Goal: Communication & Community: Share content

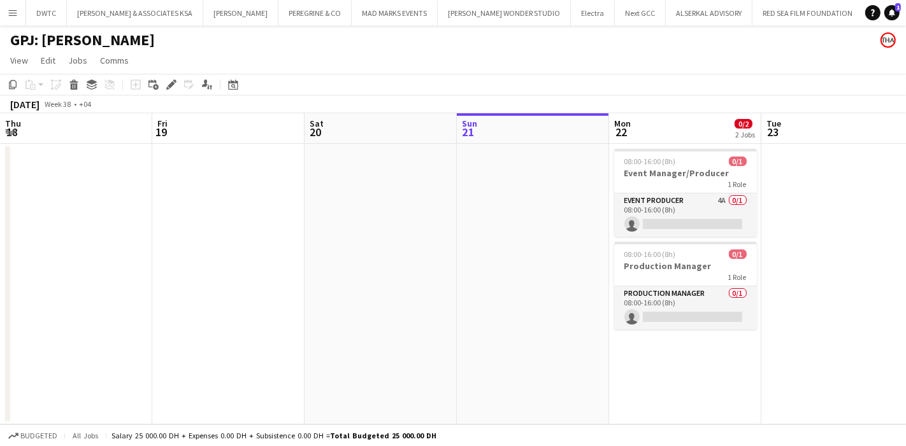
scroll to position [0, 265]
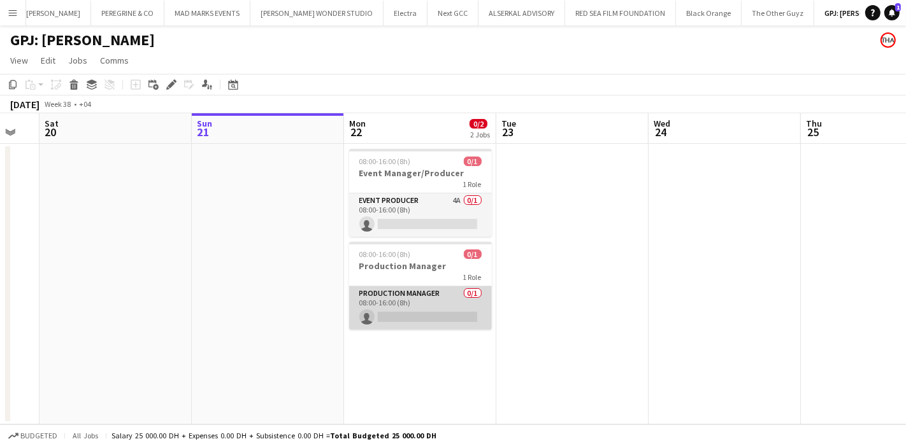
click at [443, 297] on app-card-role "Production Manager 0/1 08:00-16:00 (8h) single-neutral-actions" at bounding box center [420, 308] width 143 height 43
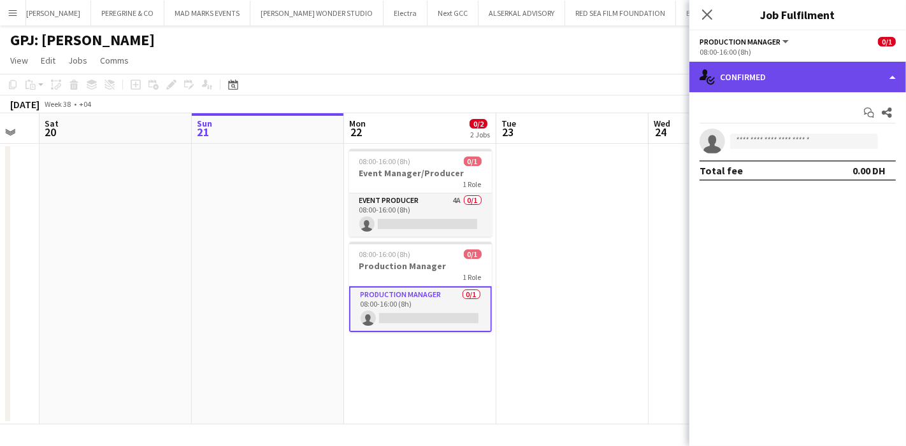
click at [807, 87] on div "single-neutral-actions-check-2 Confirmed" at bounding box center [797, 77] width 217 height 31
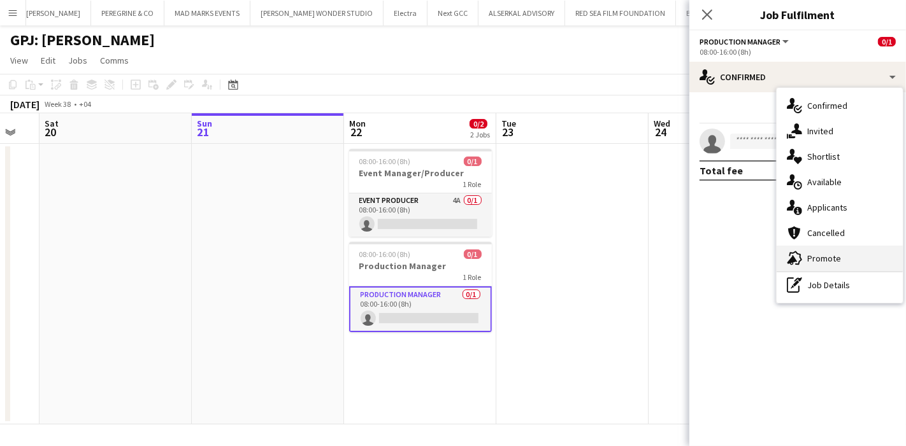
click at [835, 248] on div "advertising-megaphone Promote" at bounding box center [839, 258] width 126 height 25
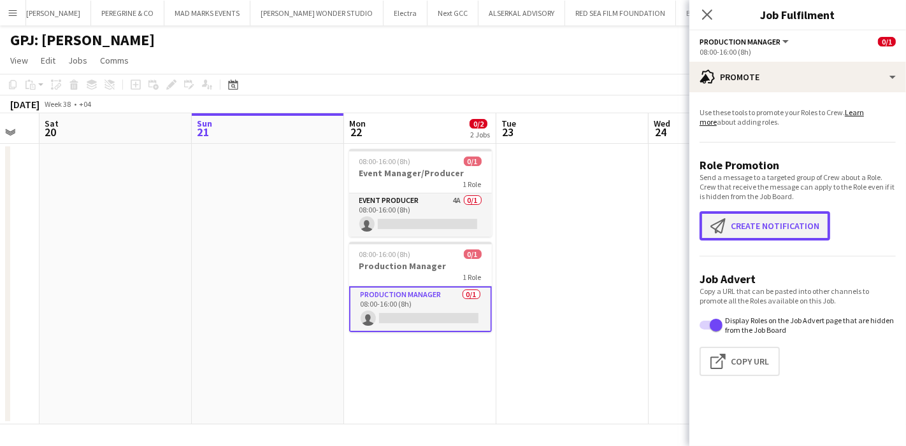
click at [778, 228] on button "Create notification Create notification" at bounding box center [764, 225] width 131 height 29
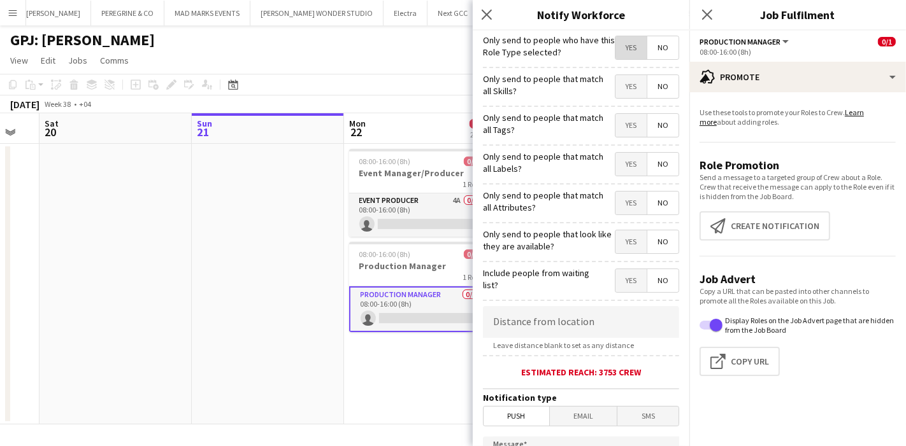
click at [620, 46] on span "Yes" at bounding box center [630, 47] width 31 height 23
click at [615, 122] on span "Yes" at bounding box center [630, 125] width 31 height 23
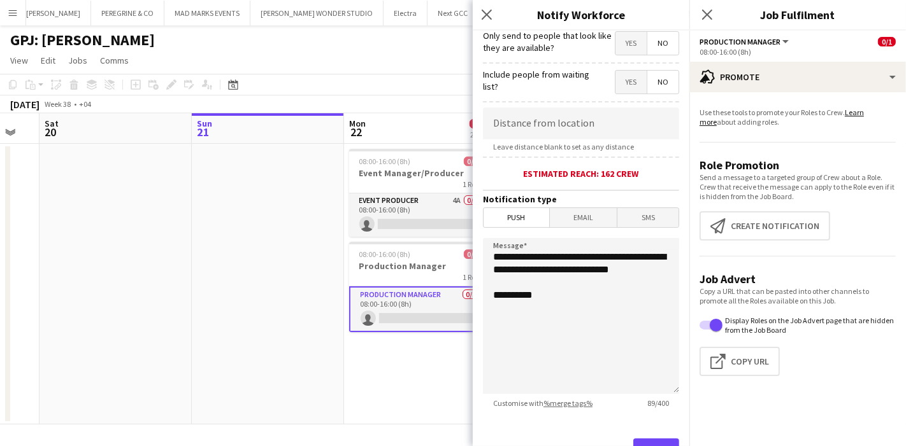
scroll to position [201, 0]
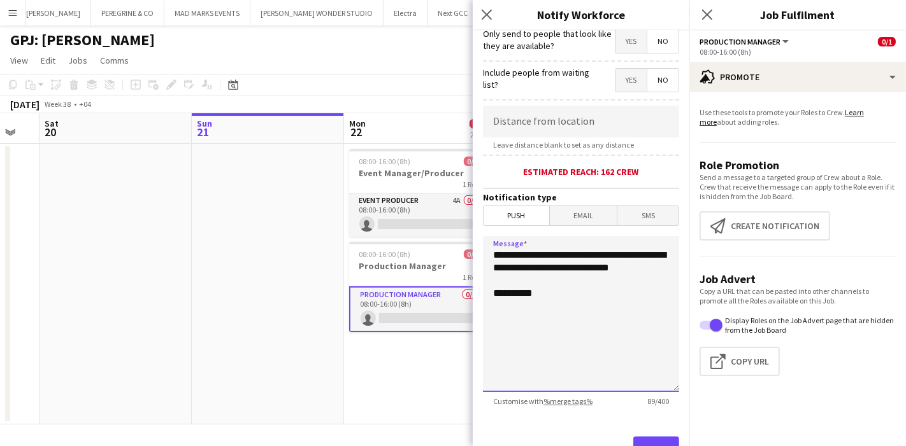
click at [491, 250] on textarea "**********" at bounding box center [581, 314] width 196 height 156
drag, startPoint x: 491, startPoint y: 250, endPoint x: 551, endPoint y: 272, distance: 63.9
click at [551, 272] on textarea "**********" at bounding box center [581, 314] width 196 height 156
paste textarea "**********"
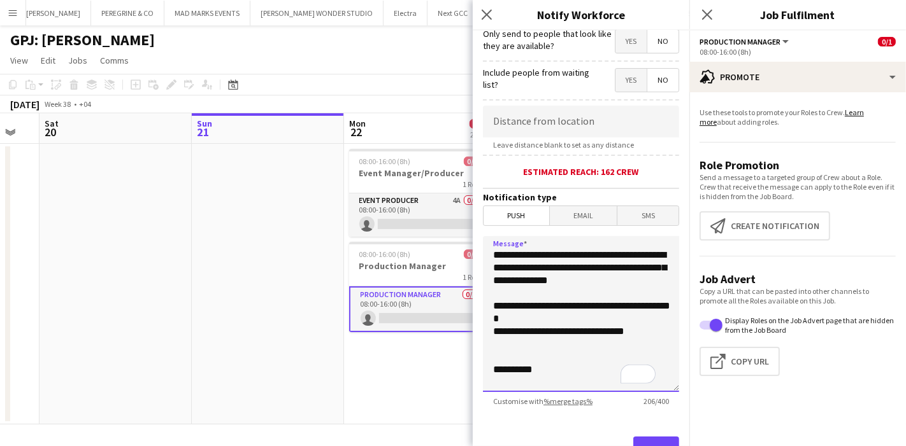
scroll to position [249, 0]
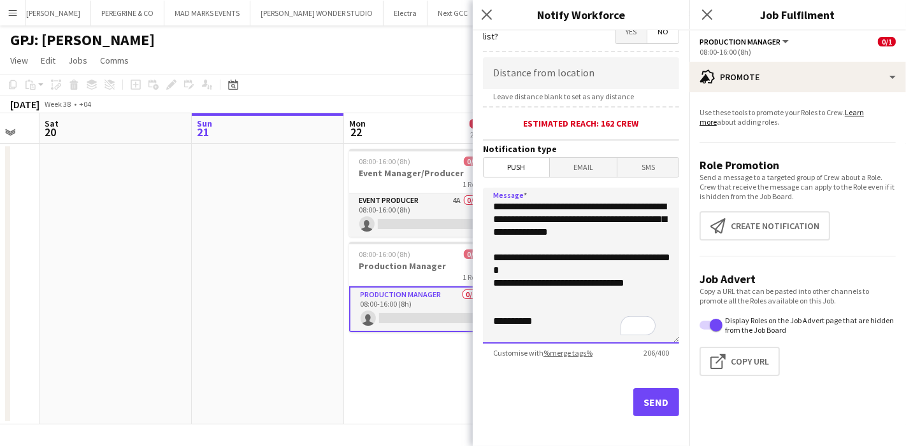
type textarea "**********"
click at [637, 394] on button "Send" at bounding box center [656, 402] width 46 height 28
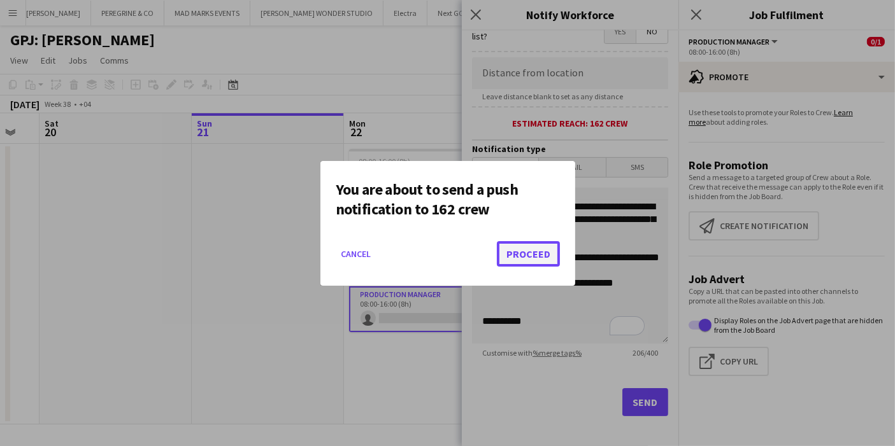
click at [537, 253] on button "Proceed" at bounding box center [528, 253] width 63 height 25
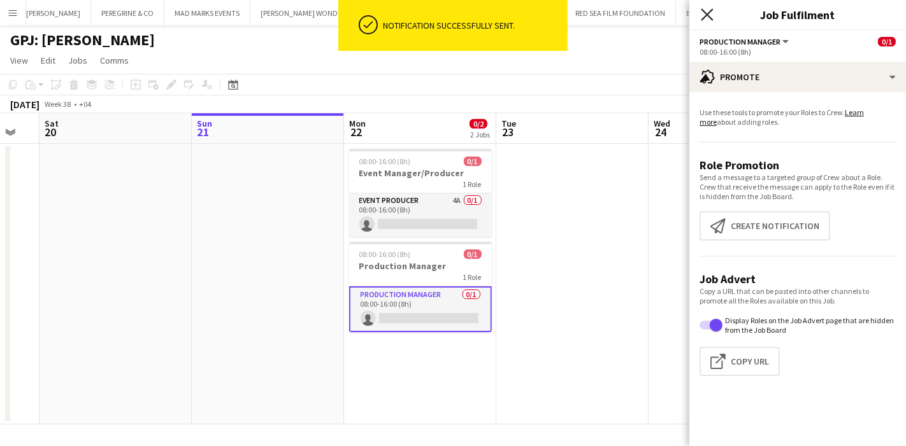
click at [701, 12] on icon "Close pop-in" at bounding box center [707, 14] width 12 height 12
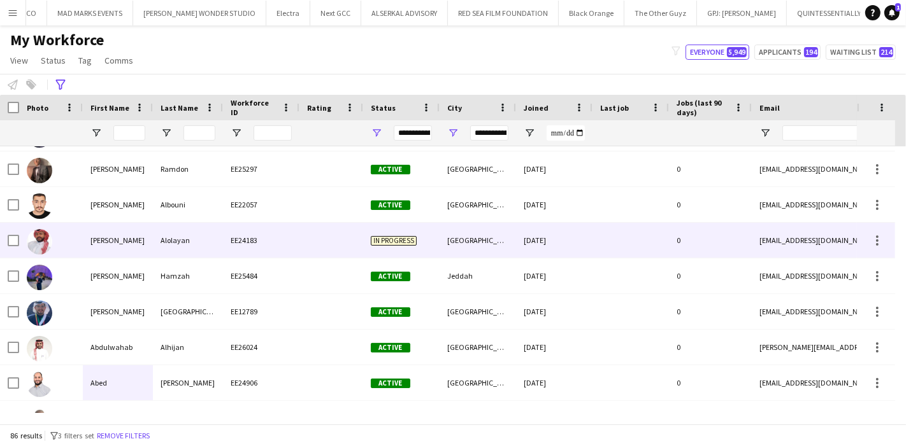
scroll to position [66, 0]
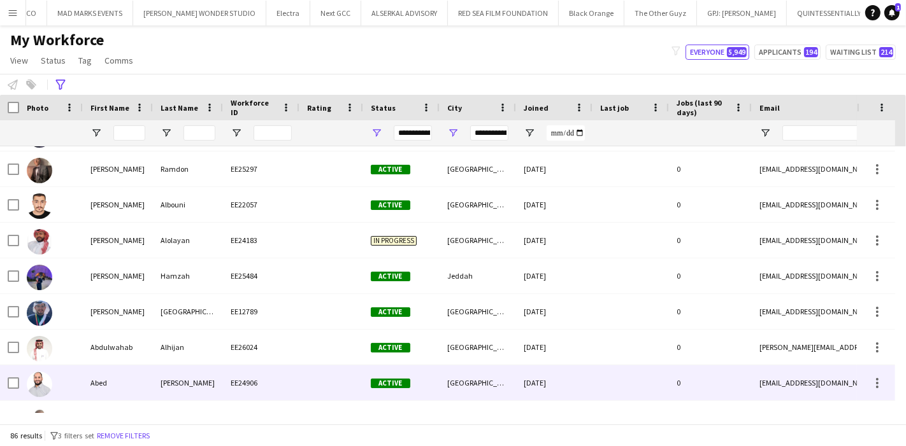
click at [134, 387] on div "Abed" at bounding box center [118, 383] width 70 height 35
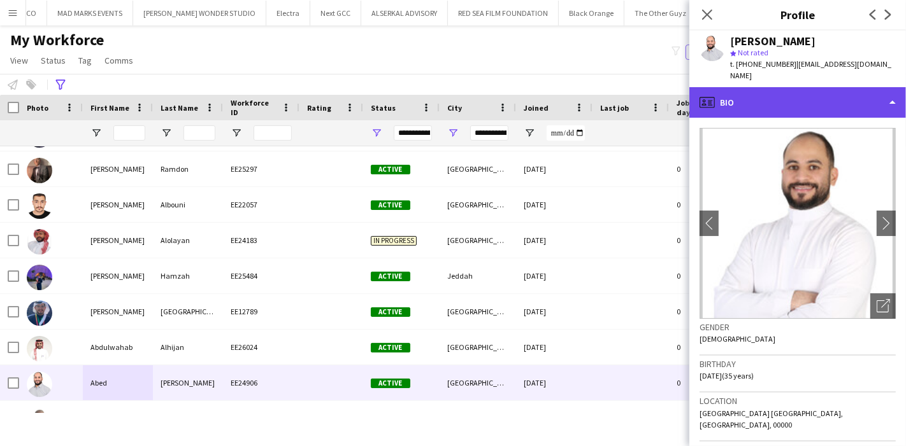
click at [780, 88] on div "profile Bio" at bounding box center [797, 102] width 217 height 31
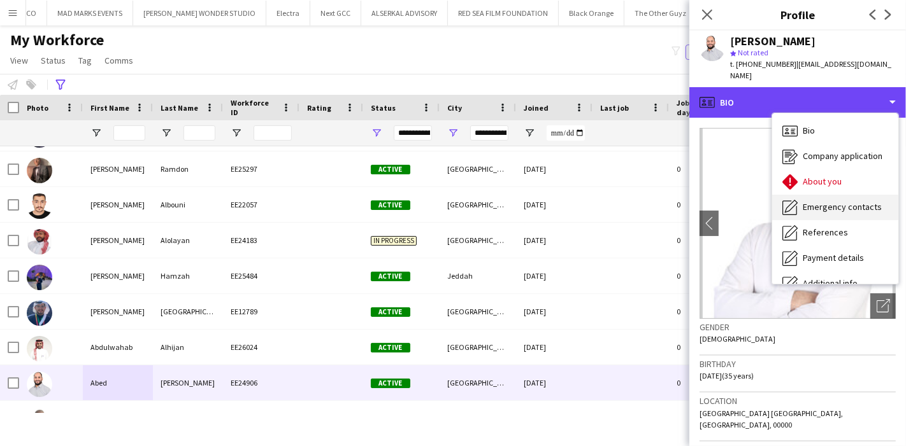
scroll to position [94, 0]
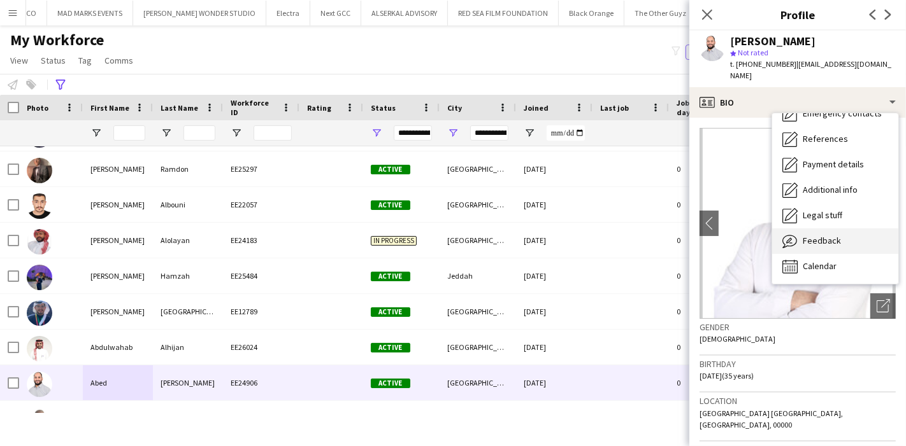
click at [825, 235] on span "Feedback" at bounding box center [821, 240] width 38 height 11
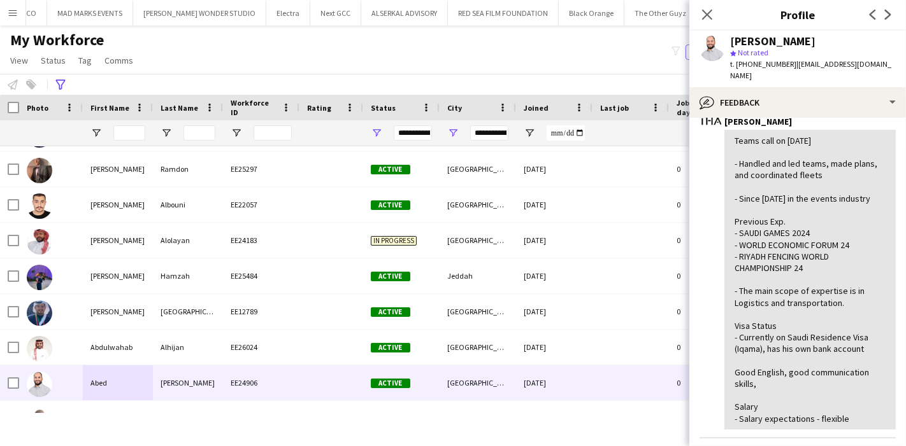
scroll to position [94, 0]
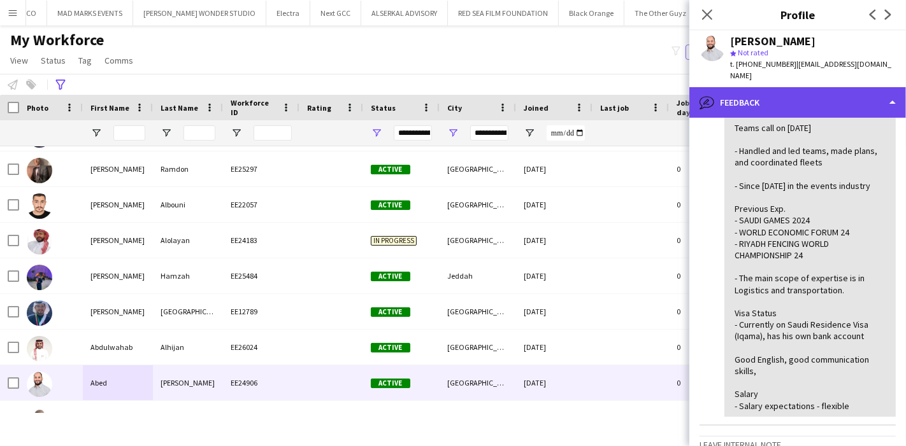
click at [880, 97] on div "bubble-pencil Feedback" at bounding box center [797, 102] width 217 height 31
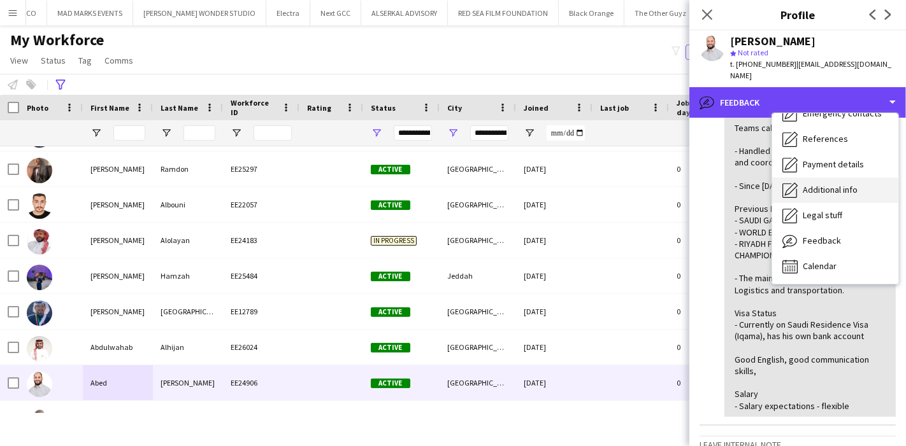
scroll to position [0, 0]
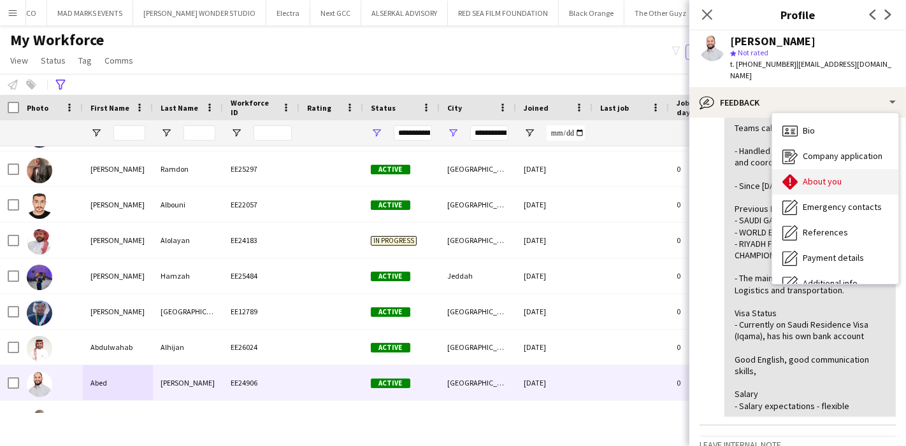
click at [831, 176] on span "About you" at bounding box center [821, 181] width 39 height 11
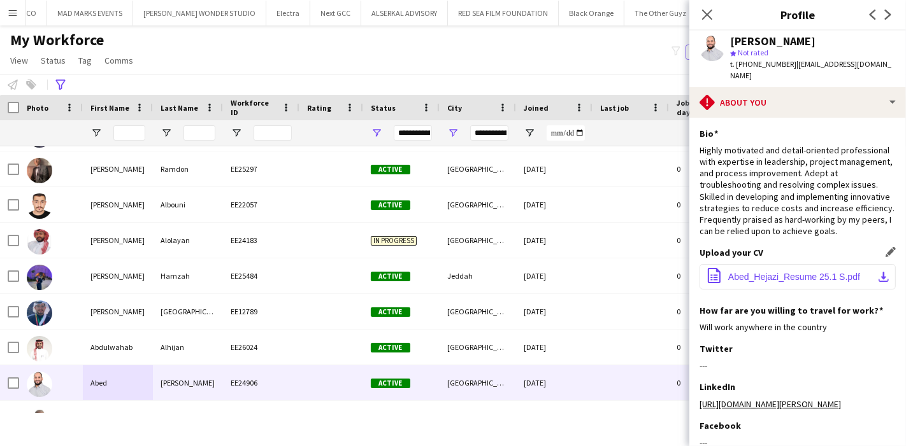
click at [878, 265] on button "office-file-sheet Abed_Hejazi_Resume 25.1 S.pdf download-bottom" at bounding box center [797, 276] width 196 height 25
